Goal: Task Accomplishment & Management: Complete application form

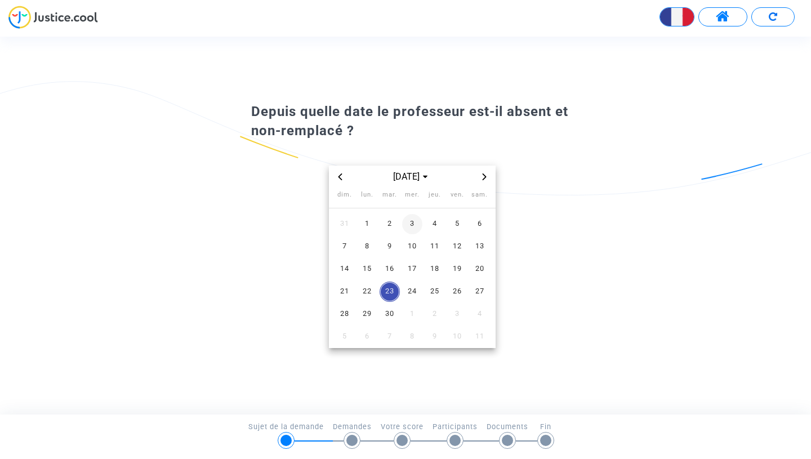
click at [409, 220] on span "3" at bounding box center [412, 224] width 20 height 20
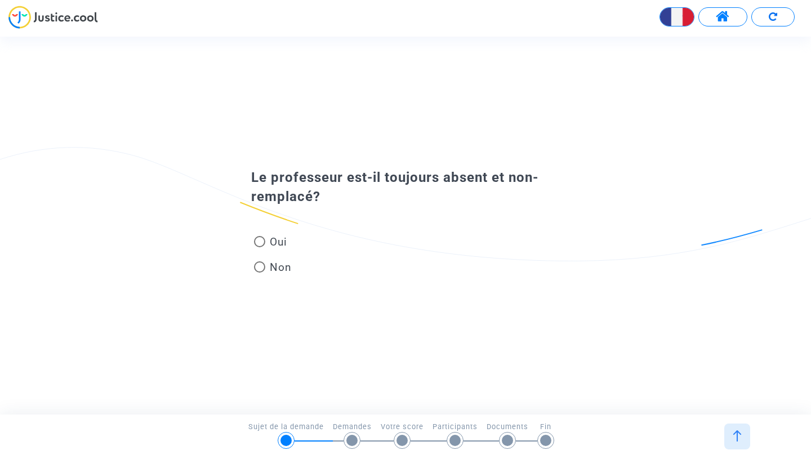
click at [260, 242] on span at bounding box center [259, 241] width 11 height 11
click at [260, 247] on input "Oui" at bounding box center [259, 247] width 1 height 1
radio input "true"
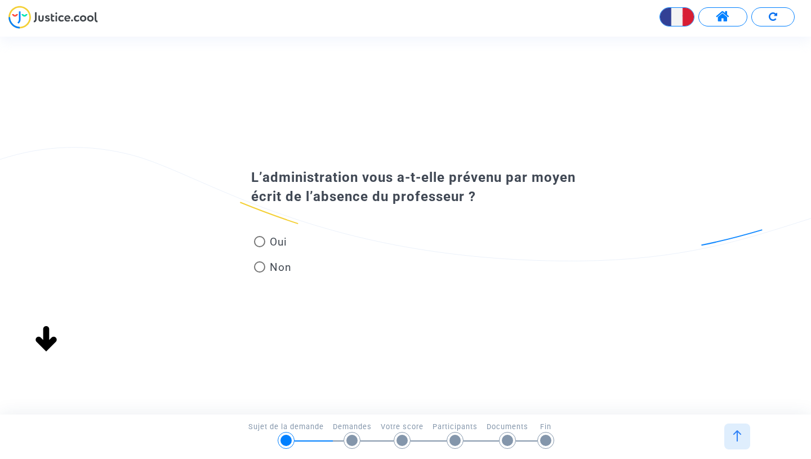
click at [259, 240] on span at bounding box center [259, 241] width 11 height 11
click at [259, 247] on input "Oui" at bounding box center [259, 247] width 1 height 1
radio input "true"
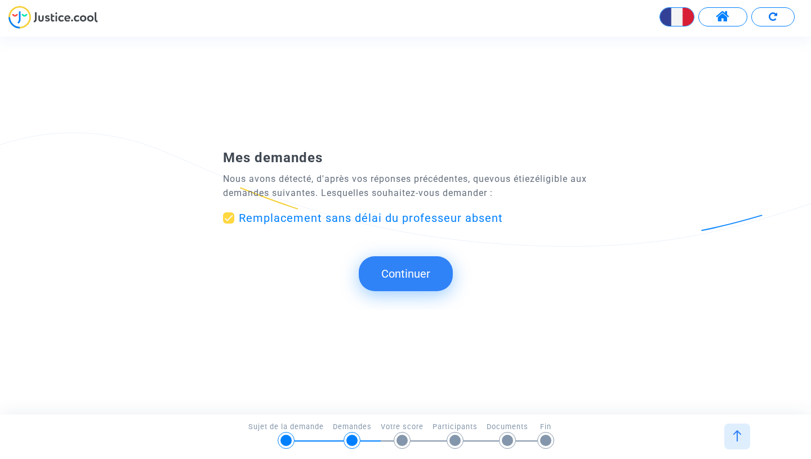
click at [403, 276] on button "Continuer" at bounding box center [406, 273] width 94 height 35
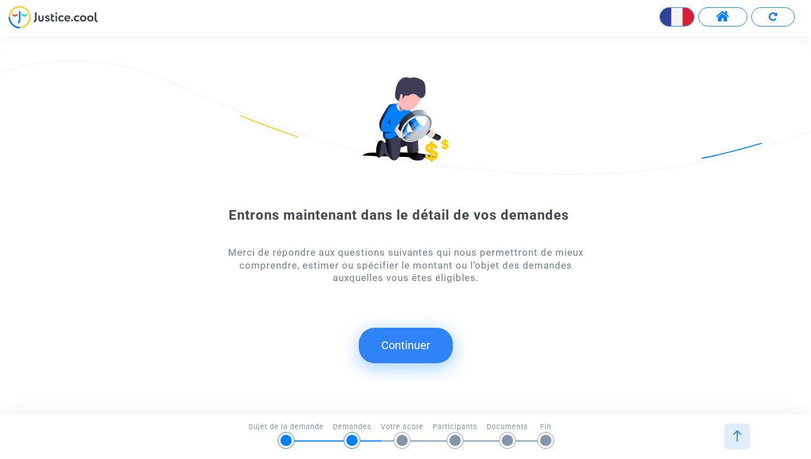
click at [417, 339] on button "Continuer" at bounding box center [406, 345] width 94 height 35
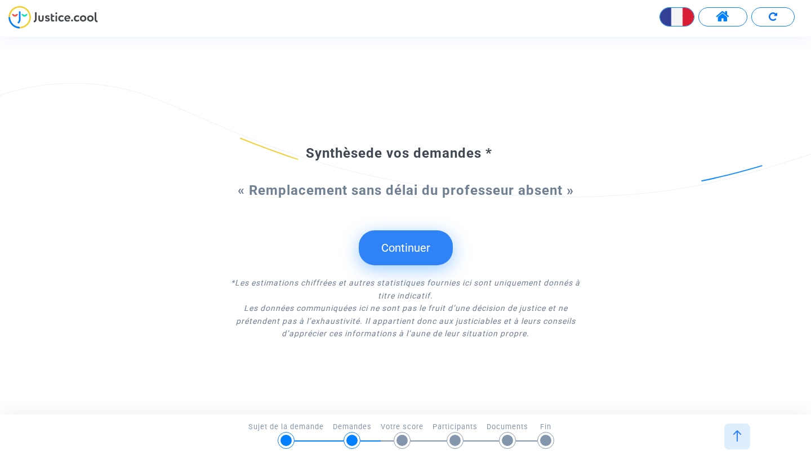
click at [422, 253] on button "Continuer" at bounding box center [406, 247] width 94 height 35
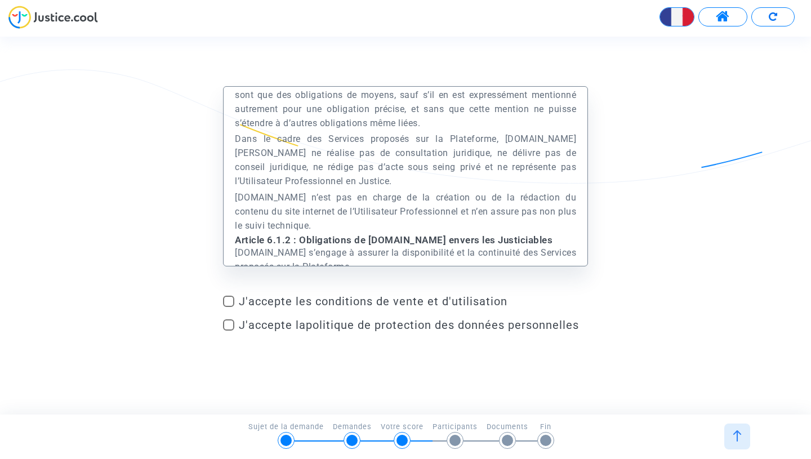
scroll to position [2666, 0]
